Goal: Book appointment/travel/reservation

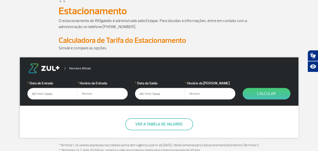
scroll to position [25, 0]
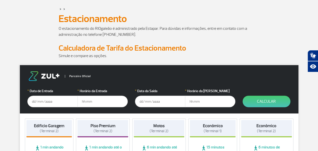
click at [43, 103] on input "text" at bounding box center [52, 102] width 50 height 12
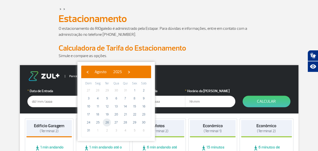
click at [107, 123] on span "26" at bounding box center [107, 123] width 8 height 8
type input "[DATE]"
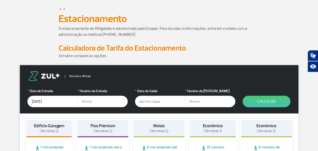
click at [85, 102] on input "text" at bounding box center [102, 102] width 50 height 12
type input "9"
type input "12:00"
click at [142, 102] on input "text" at bounding box center [160, 102] width 50 height 12
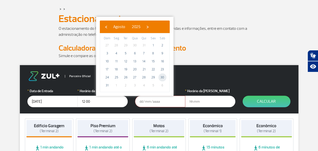
click at [162, 79] on span "30" at bounding box center [162, 78] width 8 height 8
type input "[DATE]"
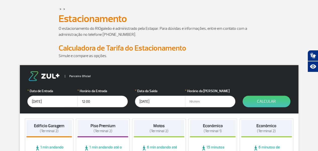
click at [192, 102] on input "text" at bounding box center [210, 102] width 50 height 12
type input "16:00"
click at [259, 98] on button "Calcular" at bounding box center [266, 102] width 48 height 12
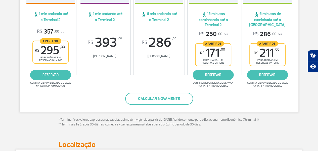
scroll to position [125, 0]
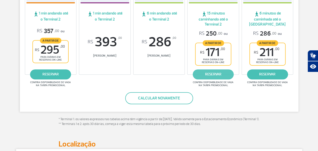
click at [214, 74] on link "reservar" at bounding box center [213, 75] width 41 height 10
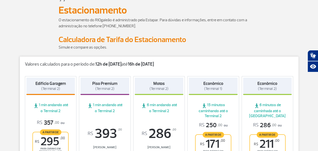
scroll to position [0, 0]
